Goal: Task Accomplishment & Management: Complete application form

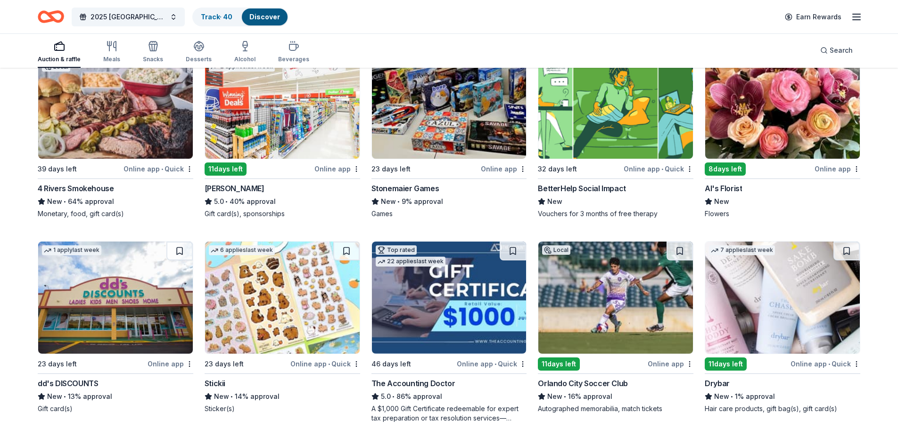
scroll to position [141, 0]
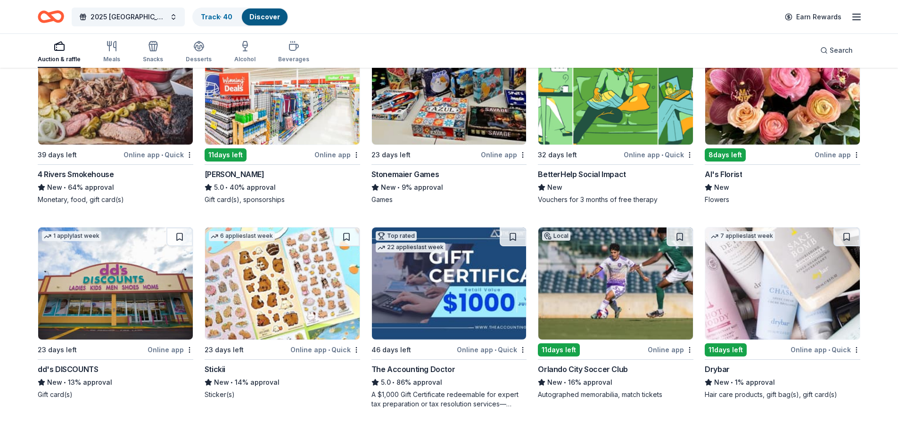
click at [228, 155] on div "11 days left" at bounding box center [226, 154] width 42 height 13
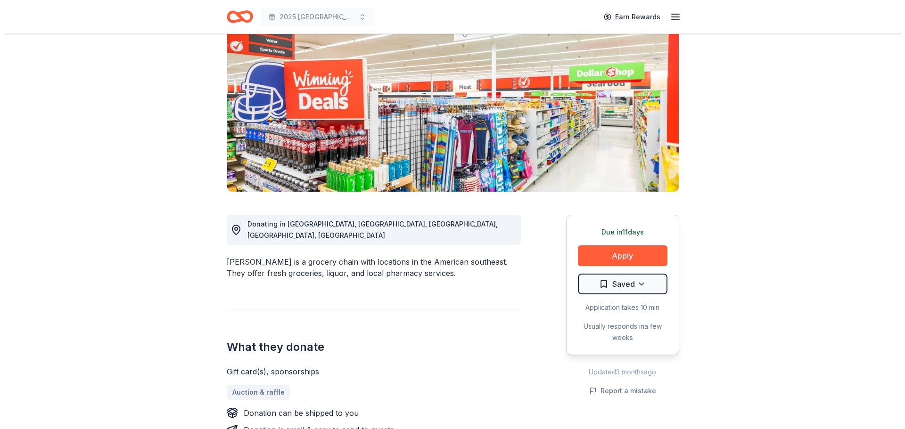
scroll to position [94, 0]
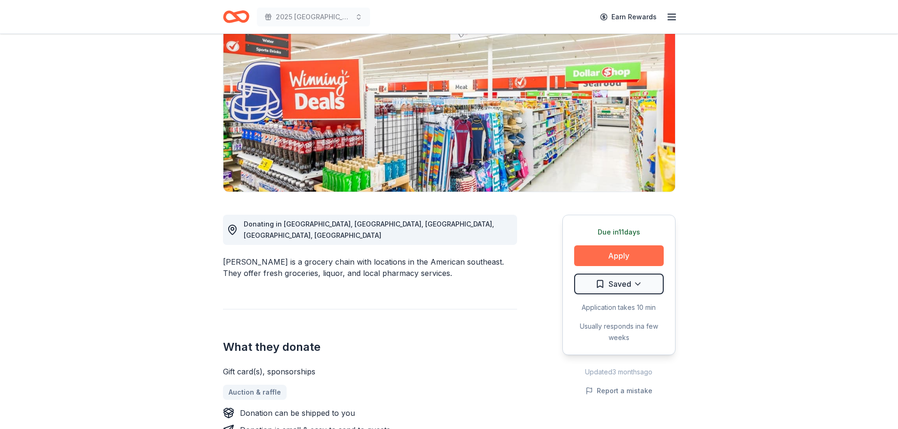
click at [605, 259] on button "Apply" at bounding box center [619, 256] width 90 height 21
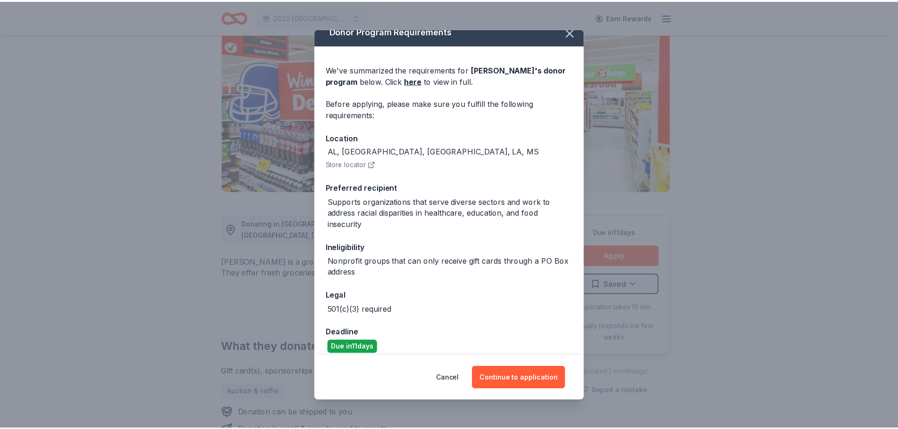
scroll to position [20, 0]
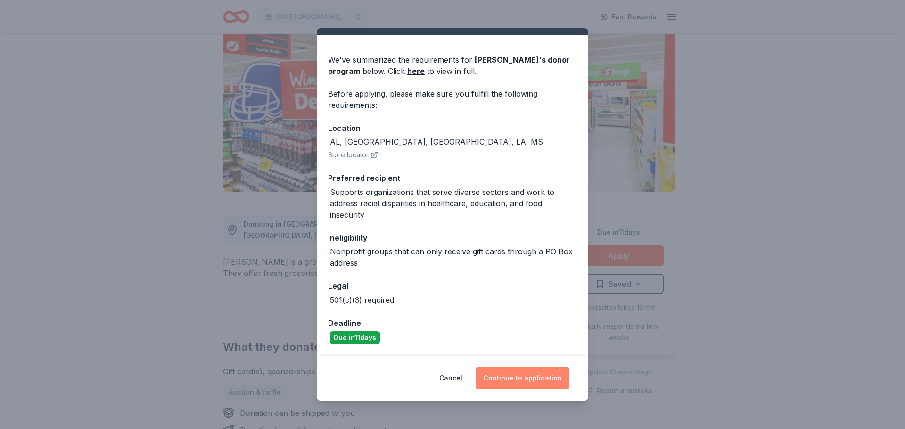
click at [505, 374] on button "Continue to application" at bounding box center [523, 378] width 94 height 23
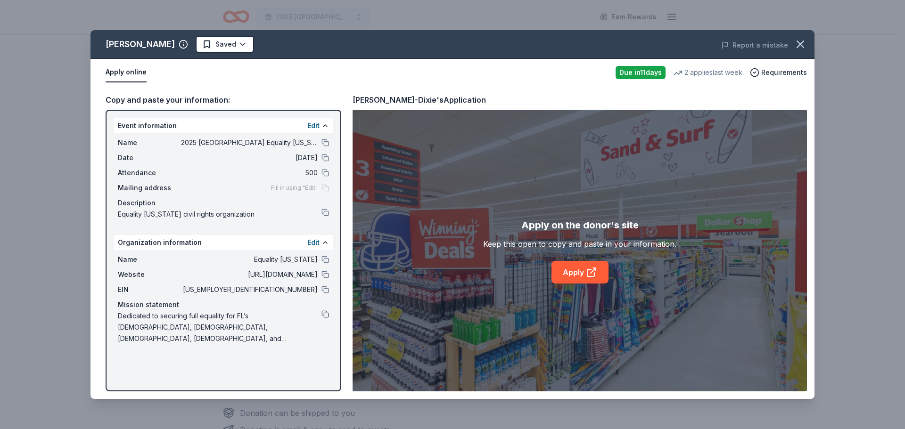
click at [325, 314] on button at bounding box center [325, 315] width 8 height 8
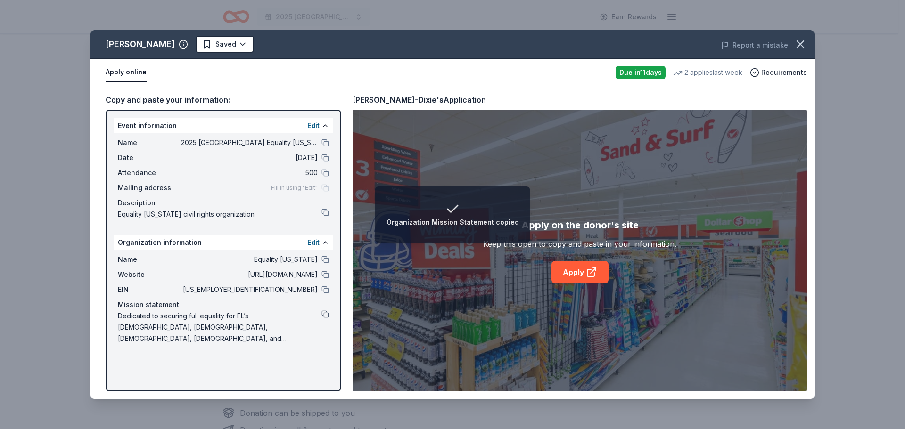
click at [325, 314] on button at bounding box center [325, 315] width 8 height 8
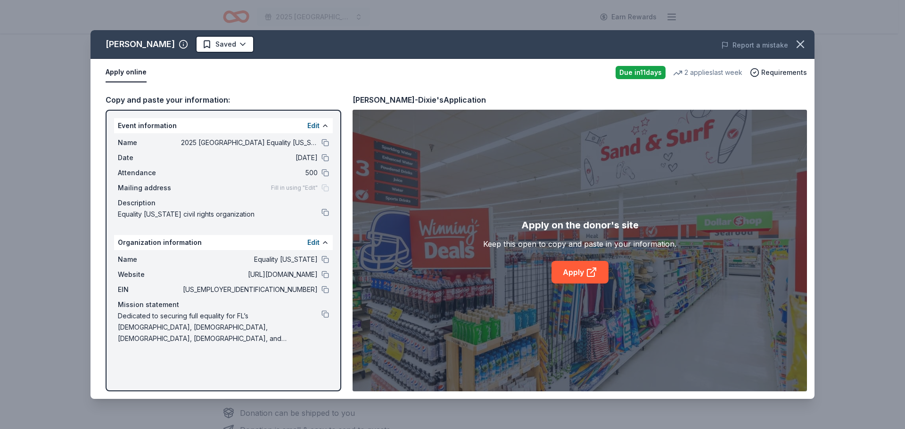
click at [116, 77] on button "Apply online" at bounding box center [126, 73] width 41 height 20
click at [649, 71] on div "Due in 11 days" at bounding box center [641, 72] width 50 height 13
click at [575, 276] on link "Apply" at bounding box center [579, 272] width 57 height 23
click at [795, 42] on icon "button" at bounding box center [800, 44] width 13 height 13
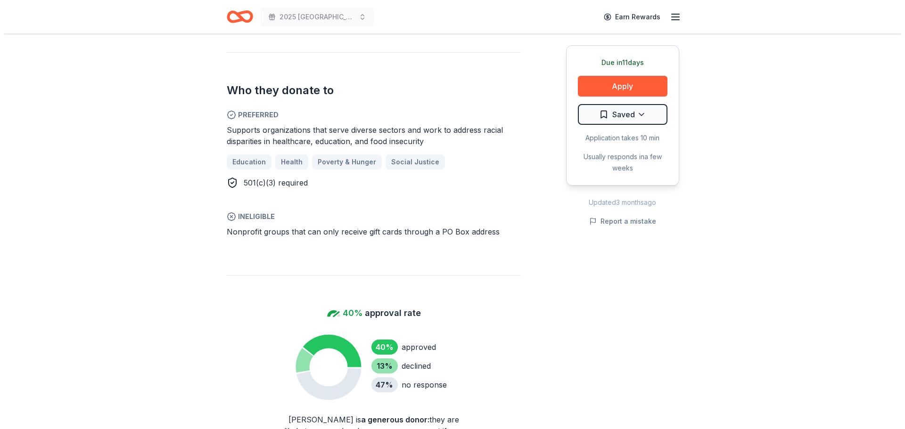
scroll to position [518, 0]
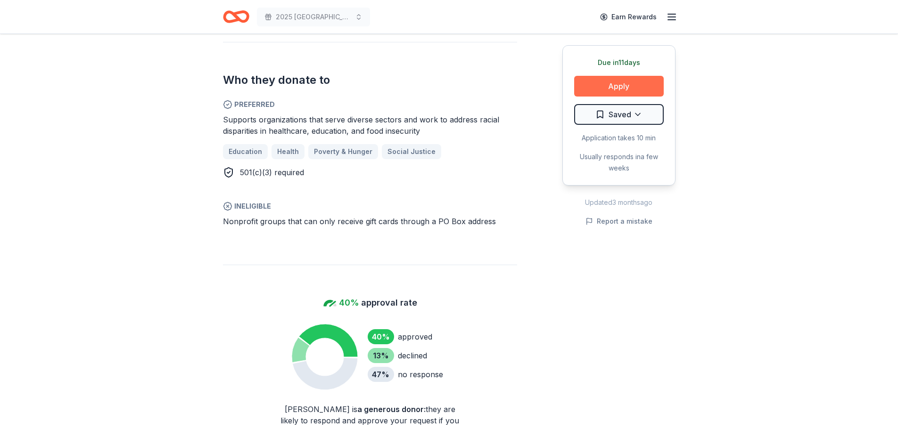
click at [600, 86] on button "Apply" at bounding box center [619, 86] width 90 height 21
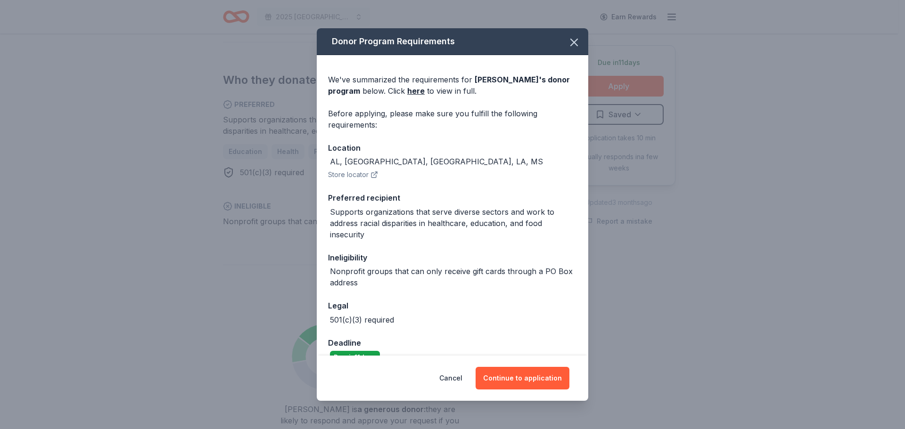
scroll to position [20, 0]
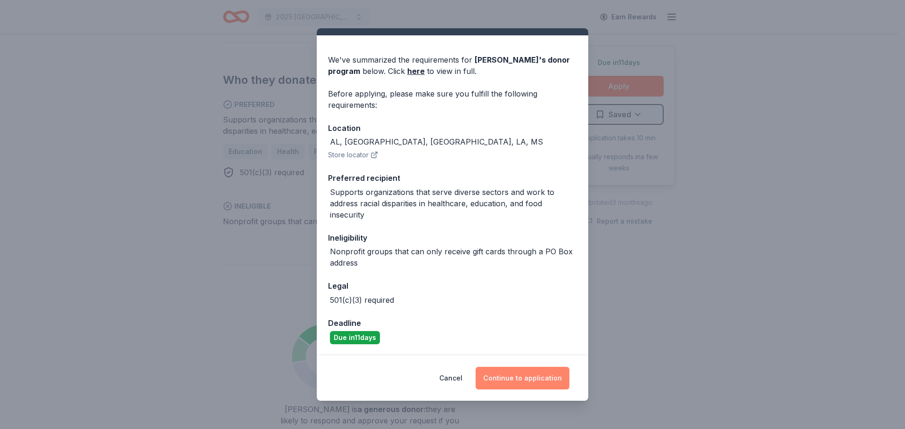
click at [514, 382] on button "Continue to application" at bounding box center [523, 378] width 94 height 23
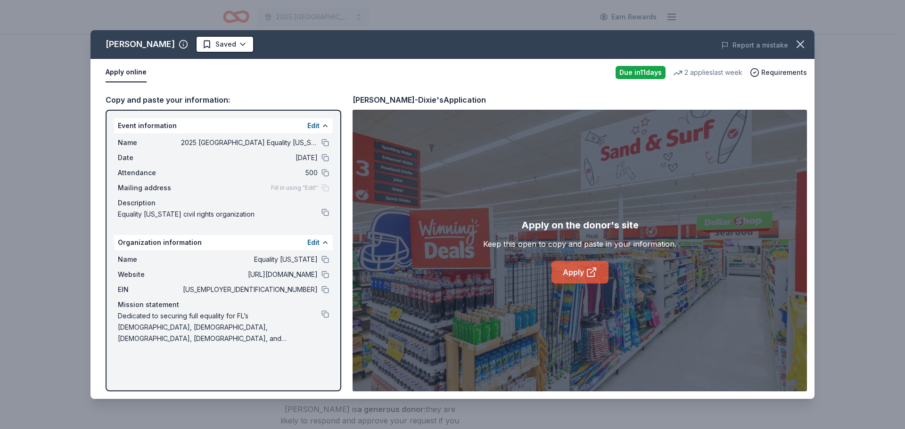
click at [575, 275] on link "Apply" at bounding box center [579, 272] width 57 height 23
